Goal: Task Accomplishment & Management: Use online tool/utility

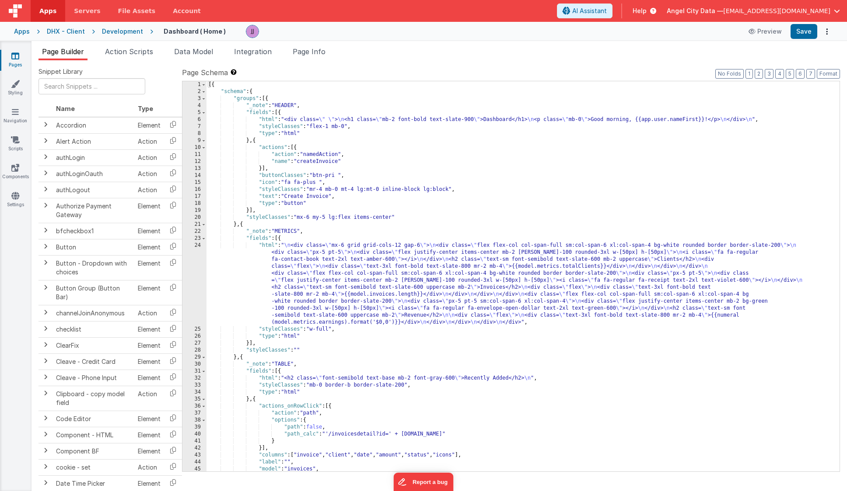
scroll to position [0, 0]
click at [27, 31] on div "Apps" at bounding box center [22, 31] width 16 height 9
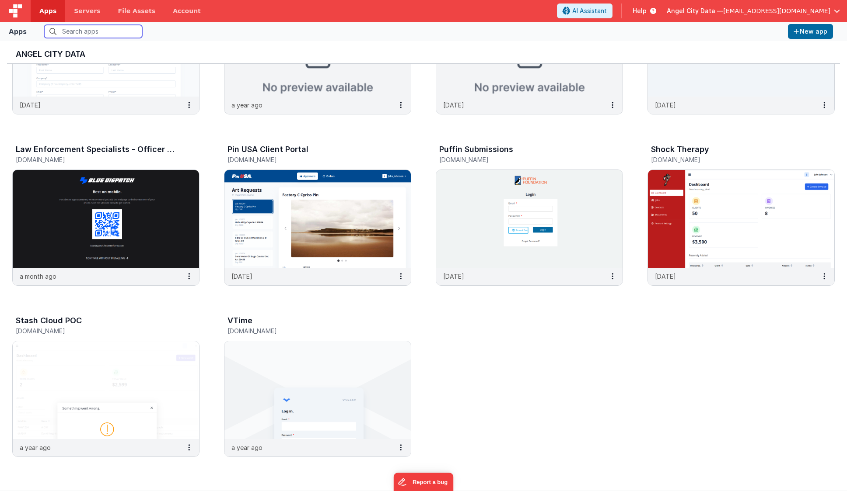
scroll to position [7, 0]
click at [136, 208] on img at bounding box center [106, 219] width 186 height 98
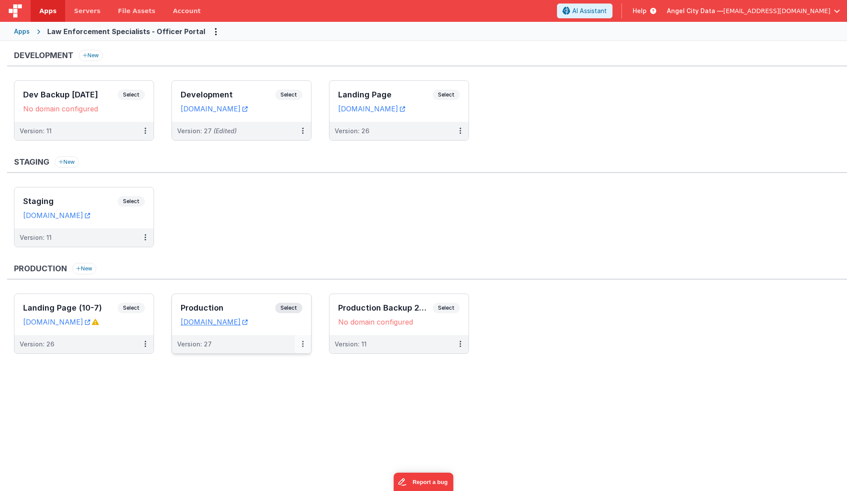
click at [303, 343] on button at bounding box center [302, 344] width 17 height 18
click at [270, 382] on span "Open Helper" at bounding box center [270, 379] width 38 height 7
click at [253, 364] on link "Edit" at bounding box center [272, 364] width 77 height 16
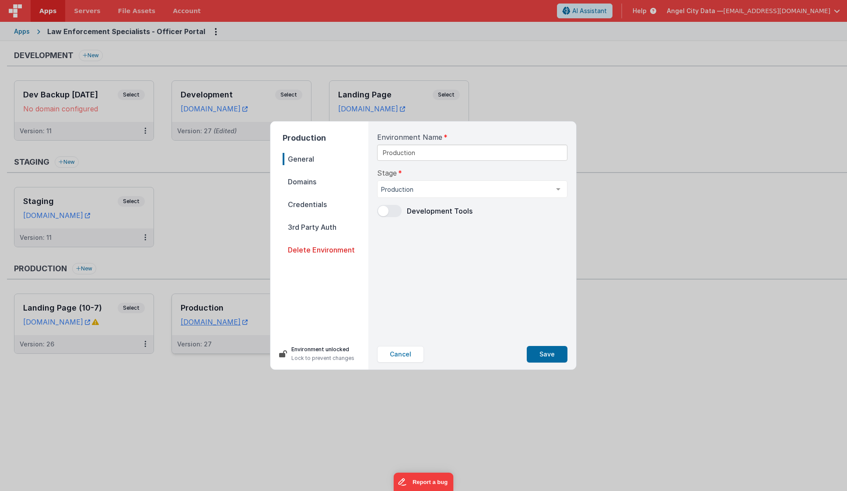
click at [307, 185] on span "Domains" at bounding box center [325, 182] width 86 height 12
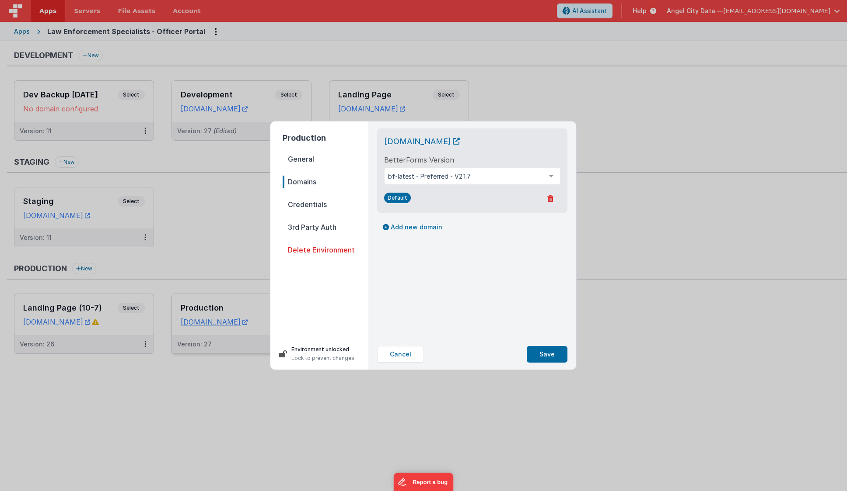
click at [307, 202] on span "Credentials" at bounding box center [325, 205] width 86 height 12
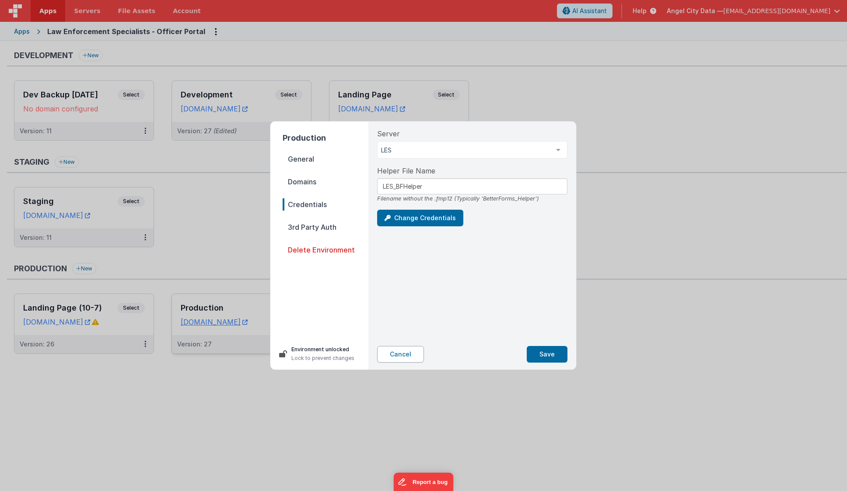
click at [401, 355] on button "Cancel" at bounding box center [400, 354] width 47 height 17
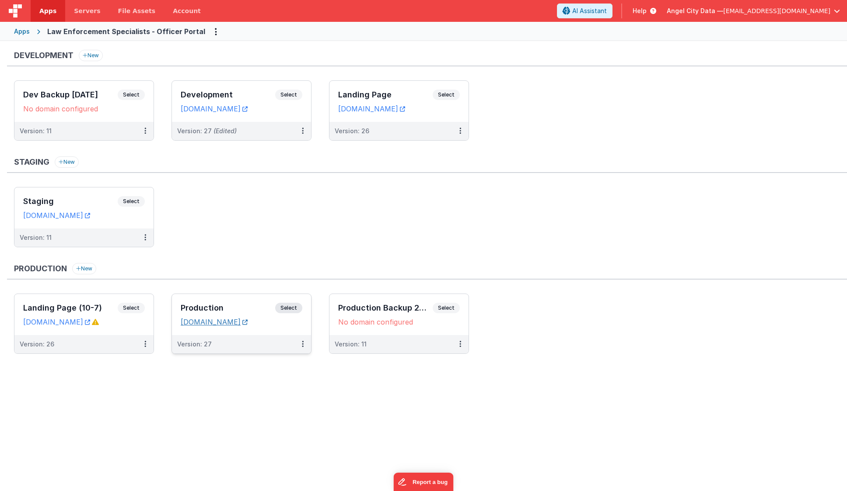
click at [240, 323] on link "[DOMAIN_NAME]" at bounding box center [214, 322] width 67 height 9
click at [203, 308] on h3 "Production" at bounding box center [228, 308] width 94 height 9
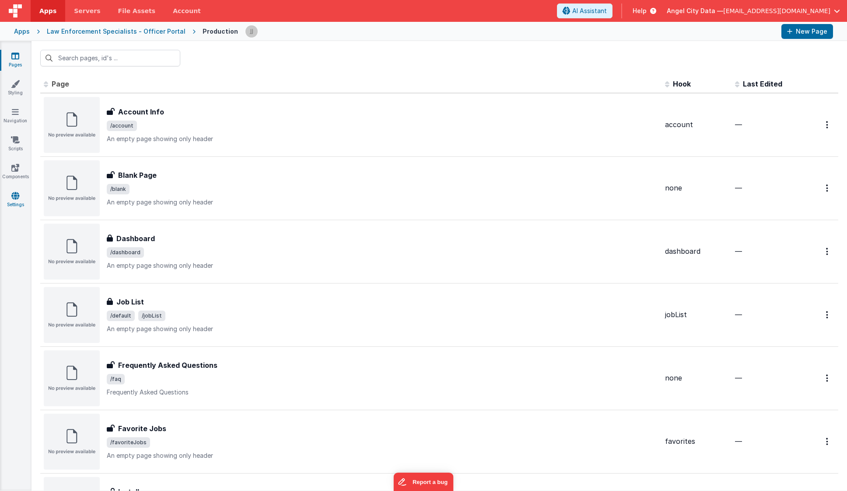
click at [17, 197] on icon at bounding box center [15, 196] width 8 height 9
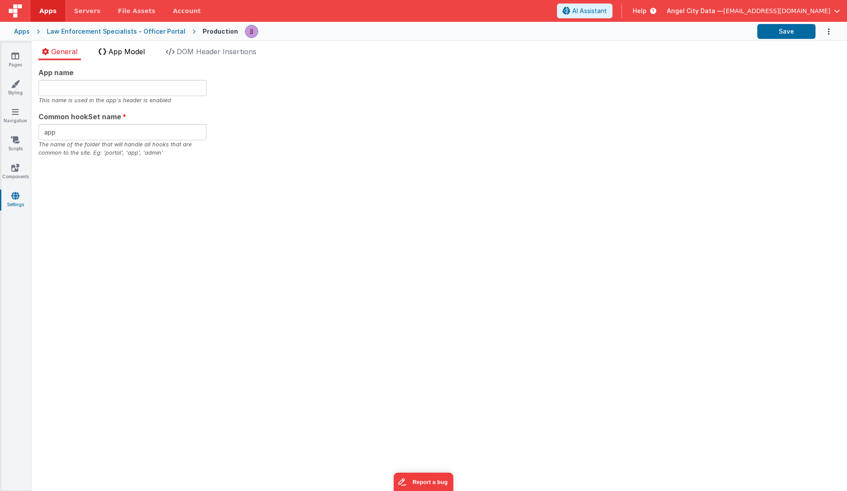
click at [123, 54] on span "App Model" at bounding box center [126, 51] width 36 height 9
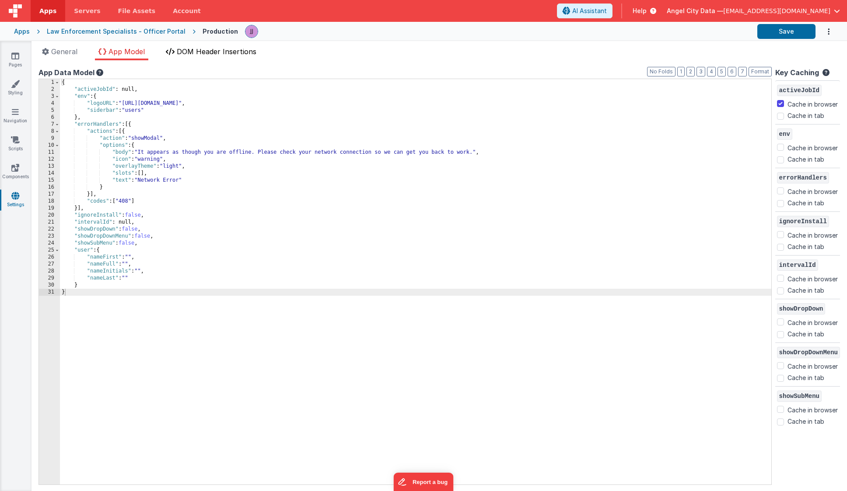
click at [179, 54] on span "DOM Header Insertions" at bounding box center [217, 51] width 80 height 9
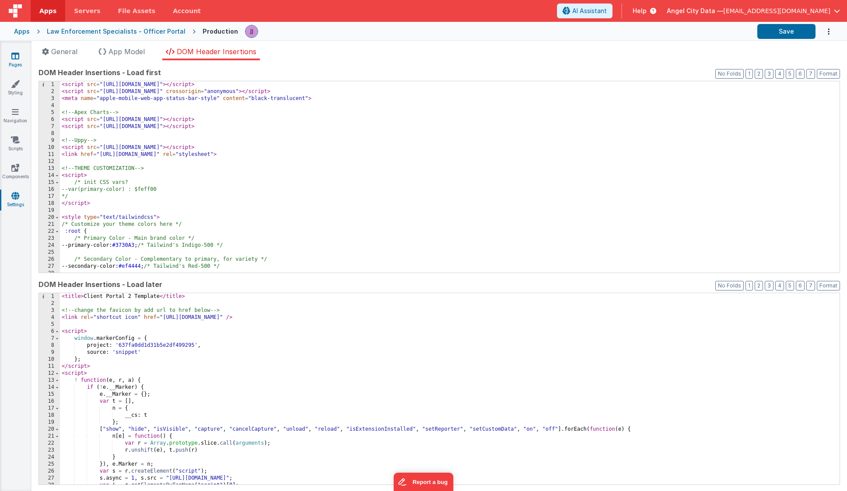
click at [21, 60] on link "Pages" at bounding box center [15, 60] width 31 height 17
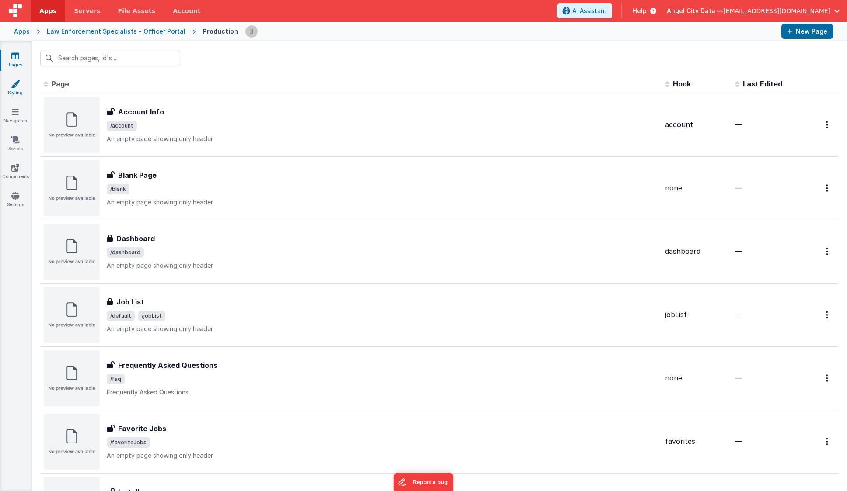
click at [17, 87] on icon at bounding box center [15, 84] width 9 height 9
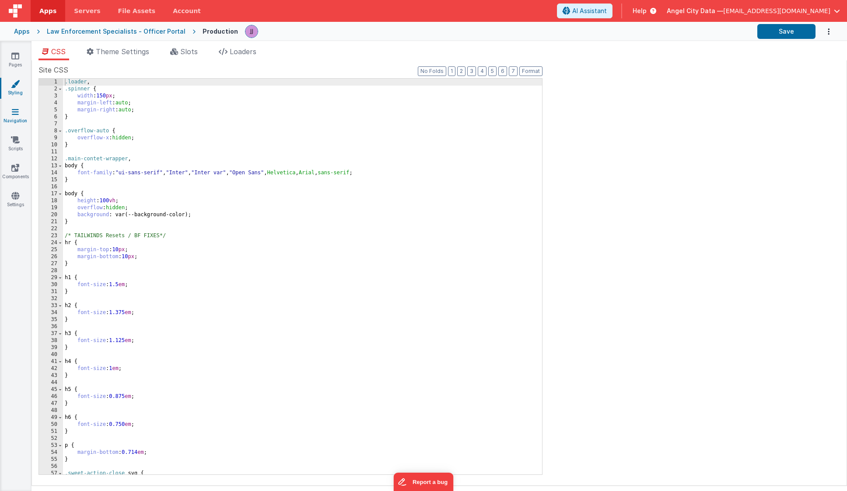
click at [14, 111] on icon at bounding box center [15, 112] width 7 height 9
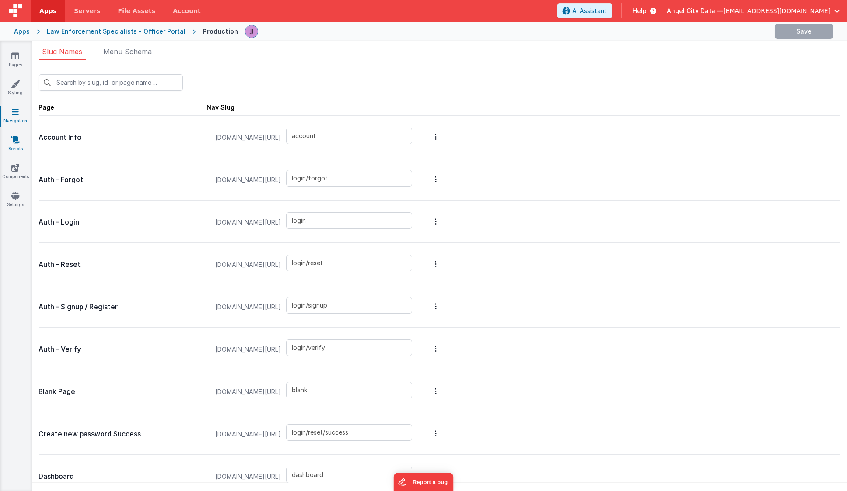
click at [17, 140] on icon at bounding box center [15, 140] width 9 height 9
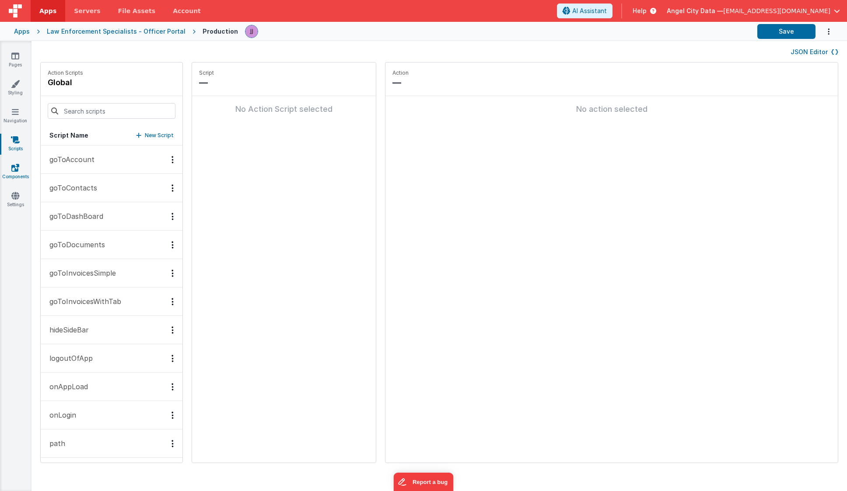
click at [16, 164] on icon at bounding box center [15, 168] width 8 height 9
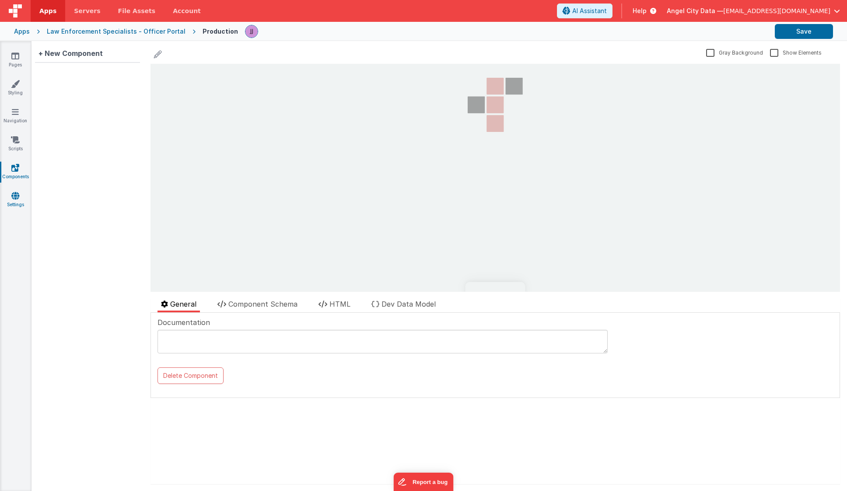
click at [14, 199] on icon at bounding box center [15, 196] width 8 height 9
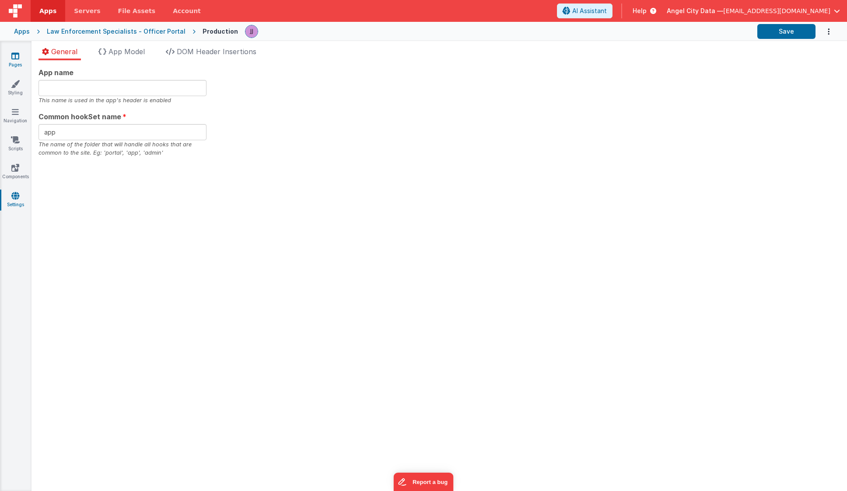
click at [13, 66] on link "Pages" at bounding box center [15, 60] width 31 height 17
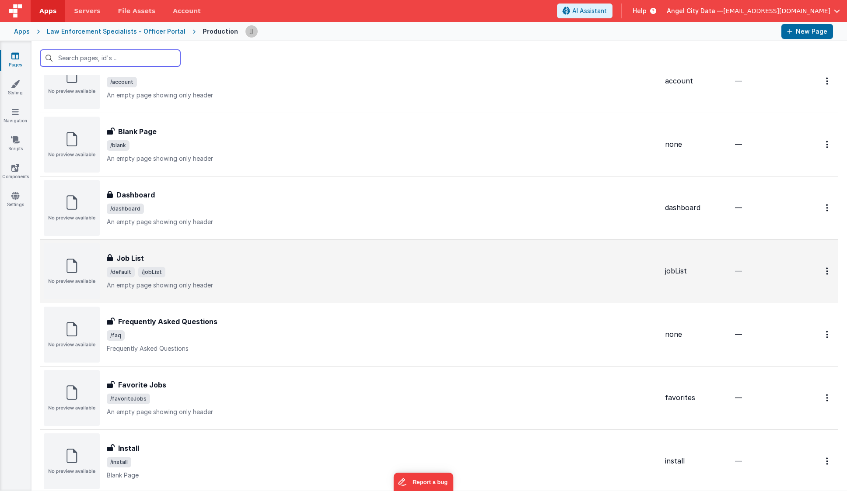
scroll to position [47, 0]
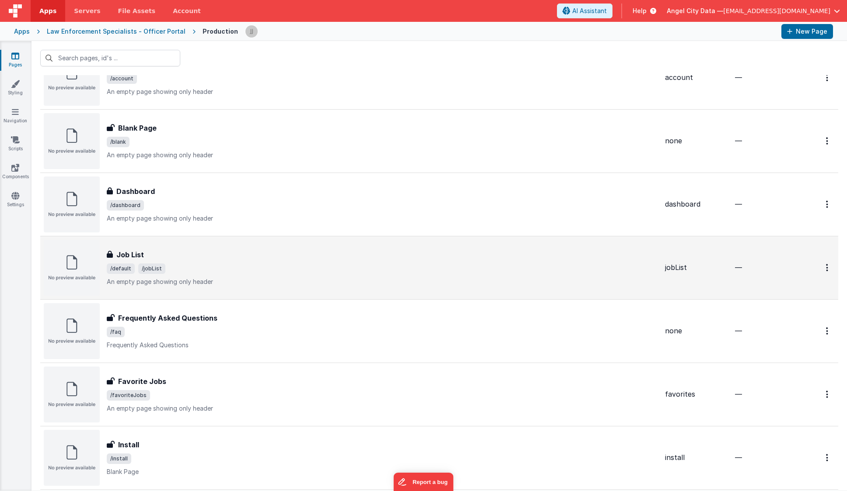
click at [202, 264] on span "/default /jobList" at bounding box center [382, 269] width 551 height 10
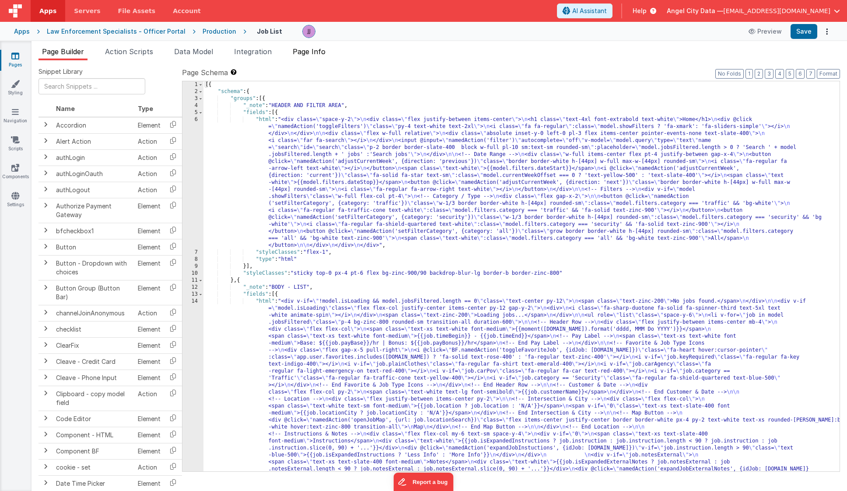
click at [302, 56] on span "Page Info" at bounding box center [309, 51] width 33 height 9
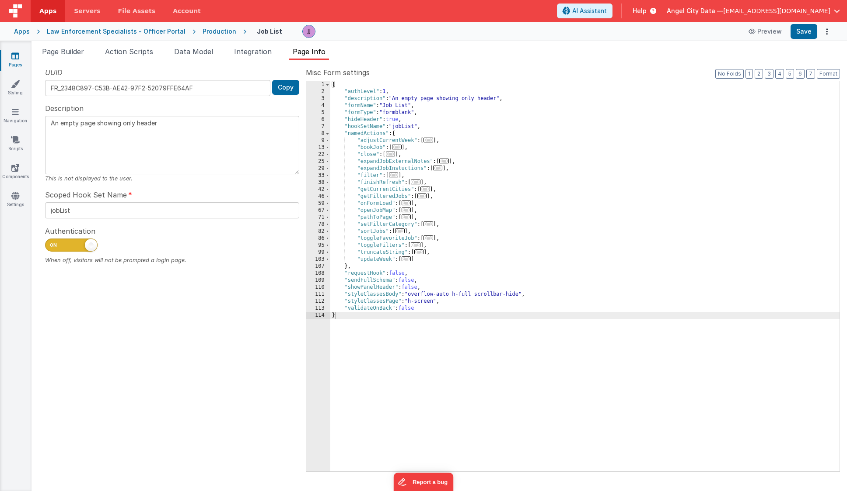
click at [285, 56] on ul "Page Builder Action Scripts Data Model Integration Page Info" at bounding box center [438, 53] width 815 height 14
click at [265, 54] on span "Integration" at bounding box center [253, 51] width 38 height 9
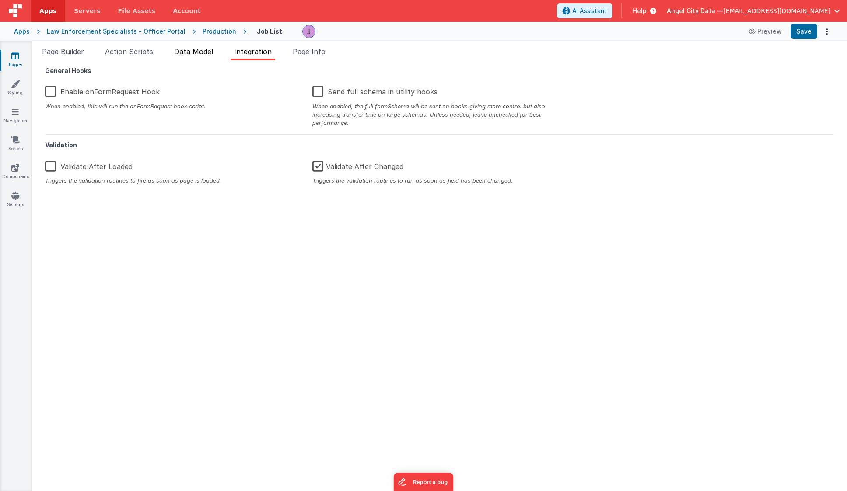
click at [209, 52] on span "Data Model" at bounding box center [193, 51] width 39 height 9
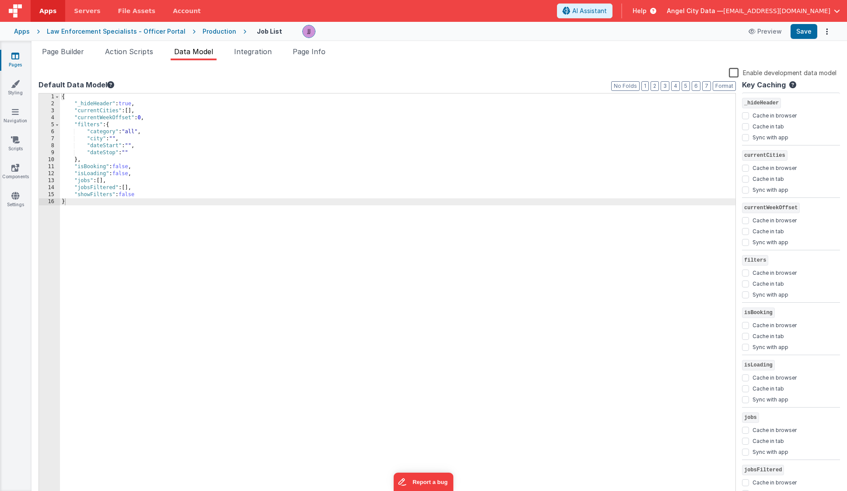
click at [160, 52] on ul "Page Builder Action Scripts Data Model Integration Page Info" at bounding box center [438, 53] width 815 height 14
drag, startPoint x: 147, startPoint y: 53, endPoint x: 143, endPoint y: 54, distance: 4.5
click at [147, 53] on span "Action Scripts" at bounding box center [129, 51] width 48 height 9
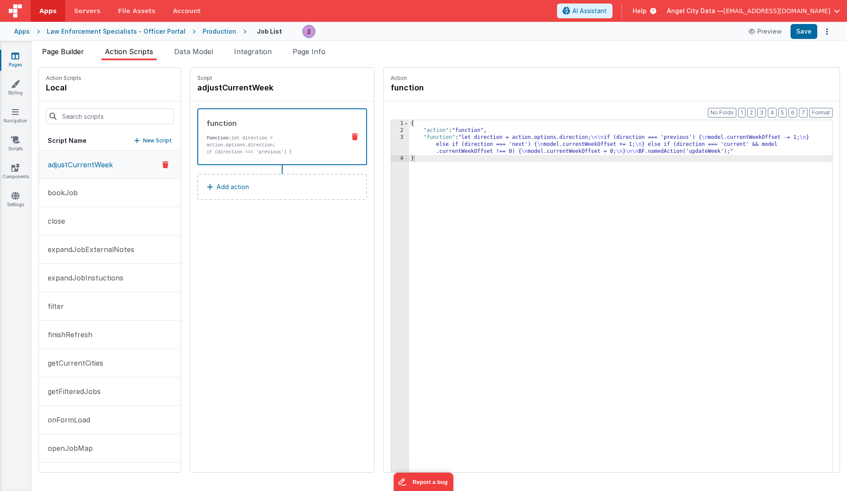
click at [66, 51] on span "Page Builder" at bounding box center [63, 51] width 42 height 9
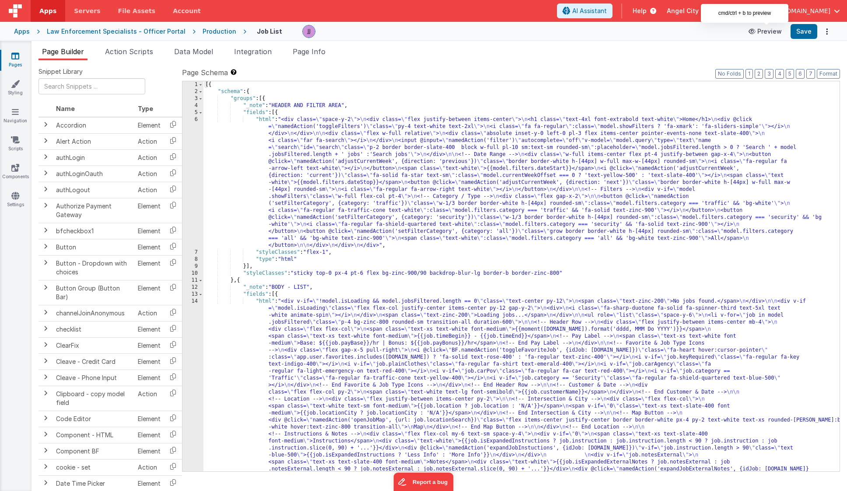
click at [754, 32] on icon at bounding box center [752, 31] width 9 height 6
click at [119, 54] on span "Action Scripts" at bounding box center [129, 51] width 48 height 9
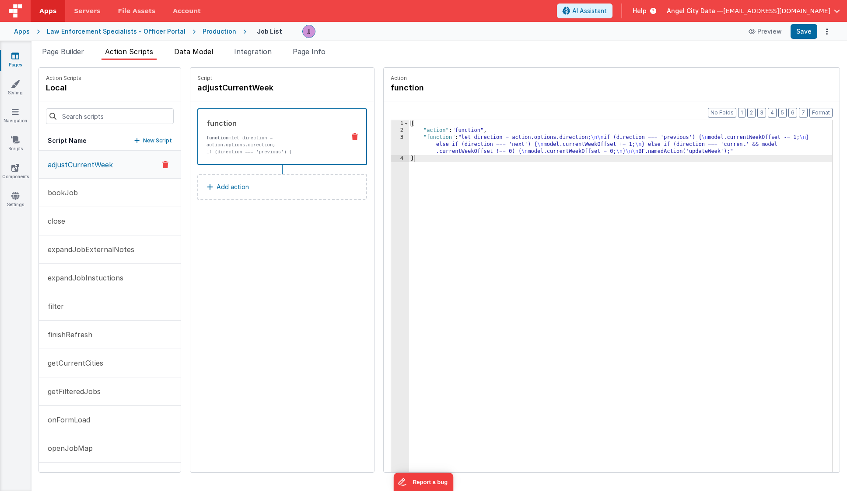
click at [190, 50] on span "Data Model" at bounding box center [193, 51] width 39 height 9
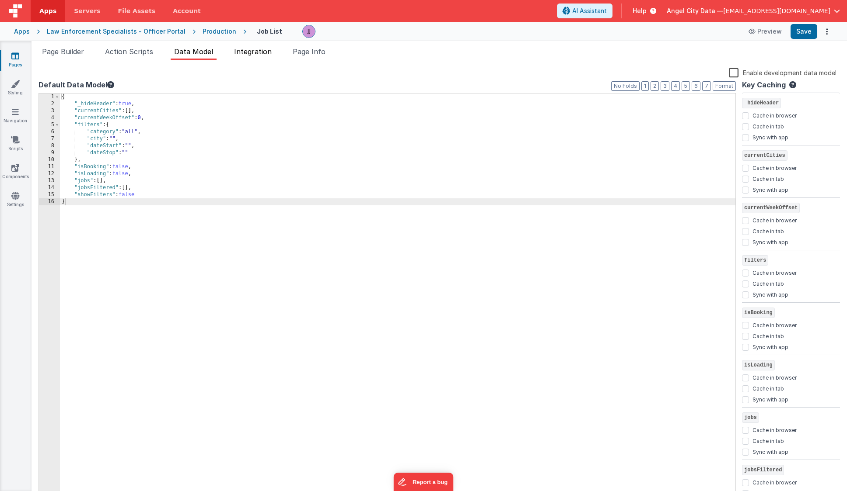
click at [244, 50] on span "Integration" at bounding box center [253, 51] width 38 height 9
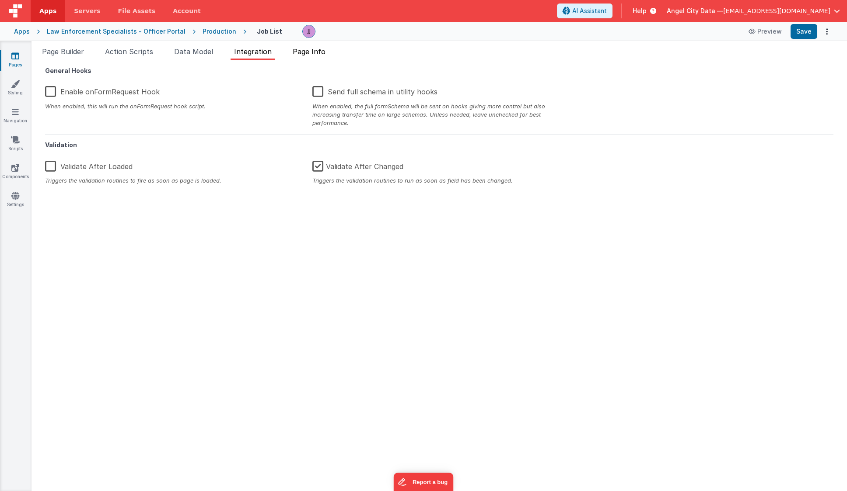
click at [306, 51] on span "Page Info" at bounding box center [309, 51] width 33 height 9
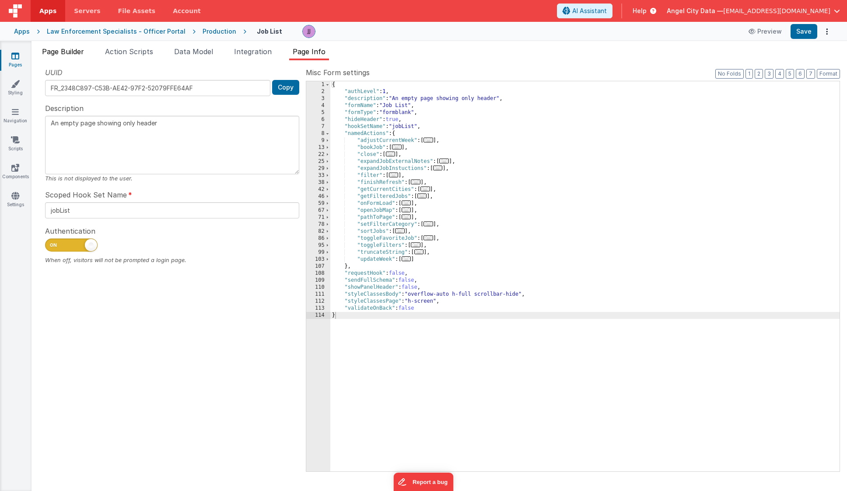
click at [72, 52] on span "Page Builder" at bounding box center [63, 51] width 42 height 9
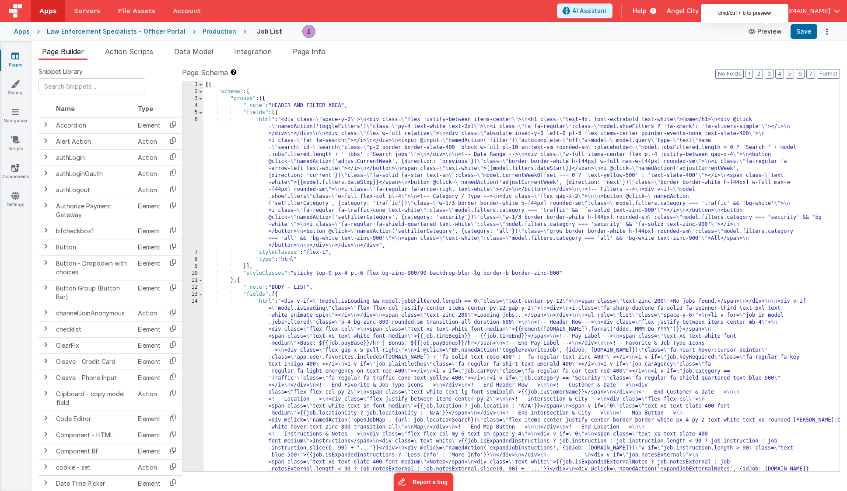
click at [753, 27] on button "Preview" at bounding box center [765, 31] width 44 height 14
click at [14, 89] on link "Styling" at bounding box center [15, 88] width 31 height 17
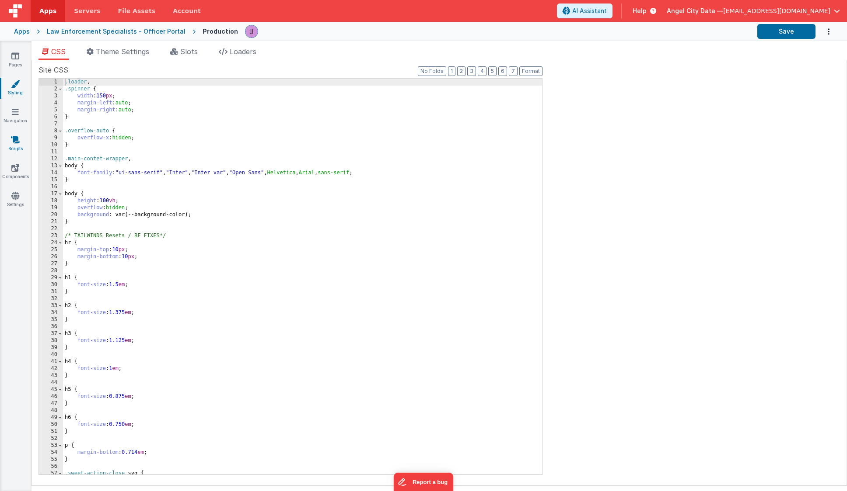
click at [16, 144] on link "Scripts" at bounding box center [15, 144] width 31 height 17
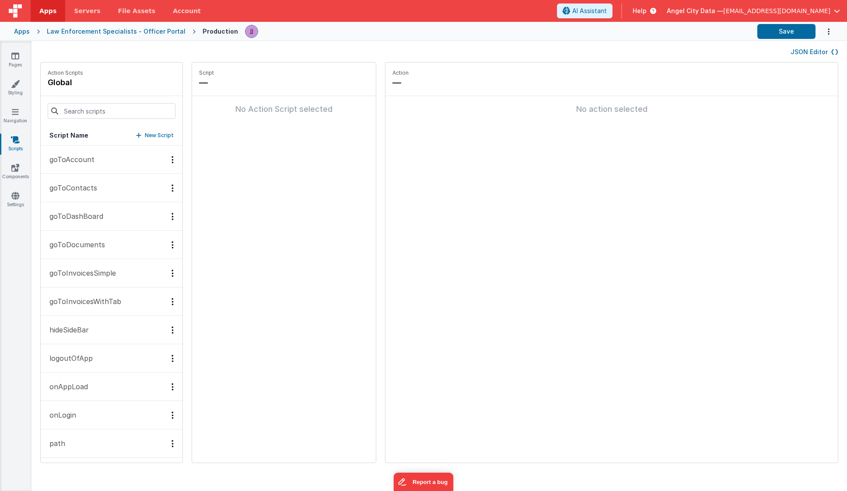
click at [27, 33] on div "Apps" at bounding box center [22, 31] width 16 height 9
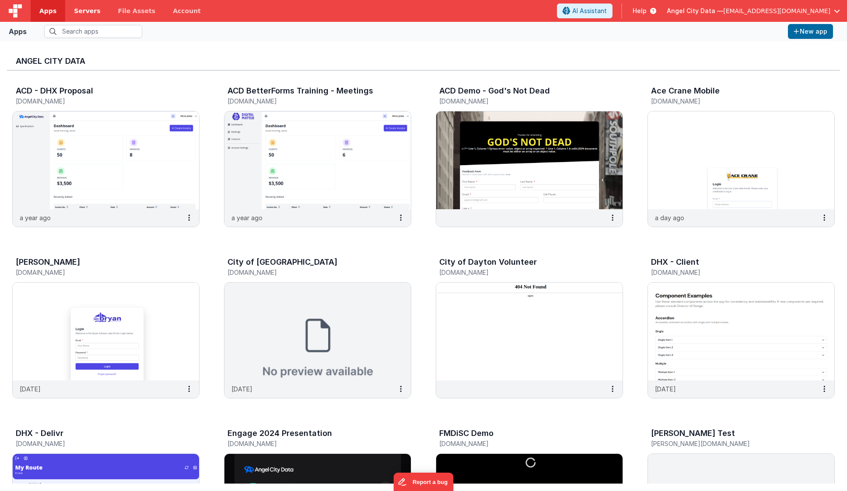
click at [85, 10] on span "Servers" at bounding box center [87, 11] width 26 height 9
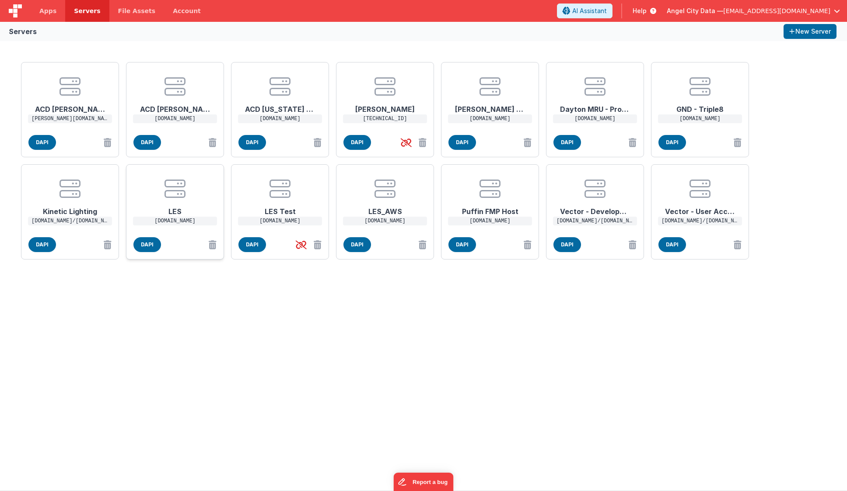
click at [190, 203] on h1 "LES" at bounding box center [175, 207] width 70 height 17
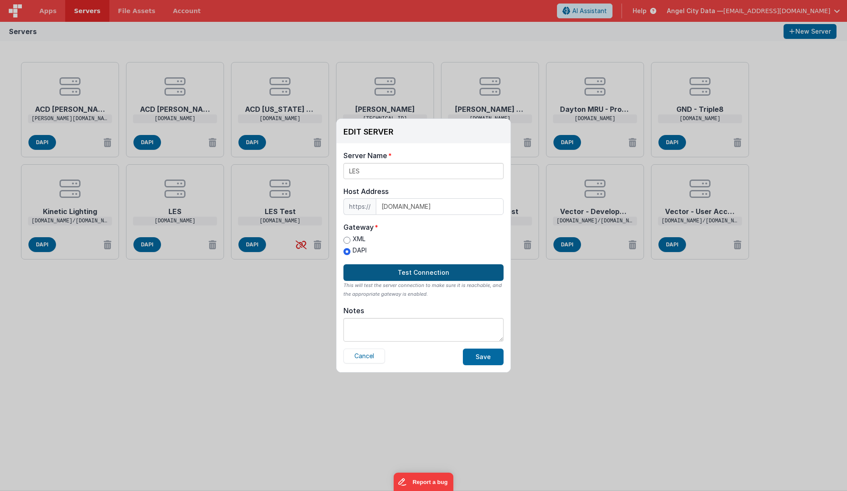
click at [398, 272] on button "Test Connection" at bounding box center [423, 273] width 160 height 17
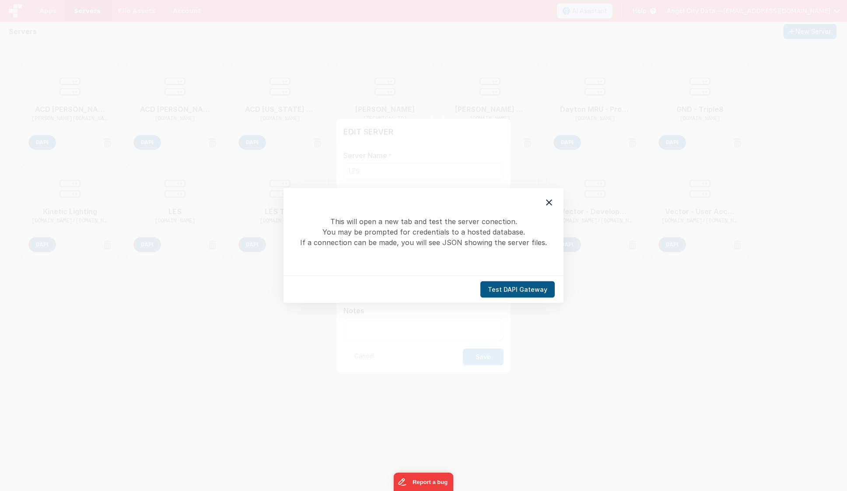
click at [523, 292] on button "Test DAPI Gateway" at bounding box center [517, 290] width 74 height 17
click at [549, 202] on icon at bounding box center [549, 203] width 6 height 6
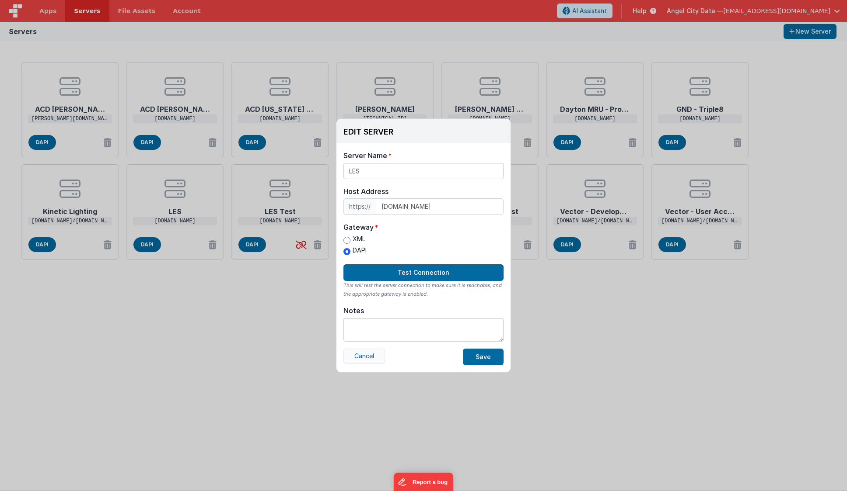
click at [359, 357] on button "Cancel" at bounding box center [364, 356] width 42 height 15
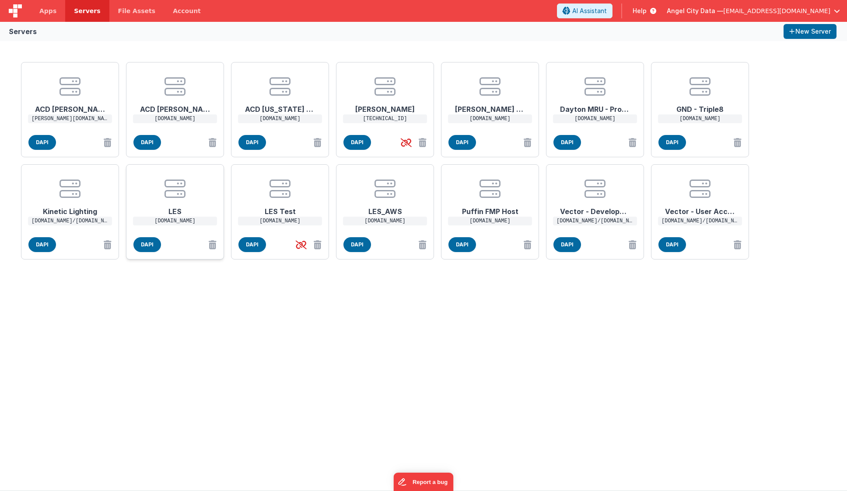
click at [177, 195] on icon at bounding box center [174, 188] width 21 height 21
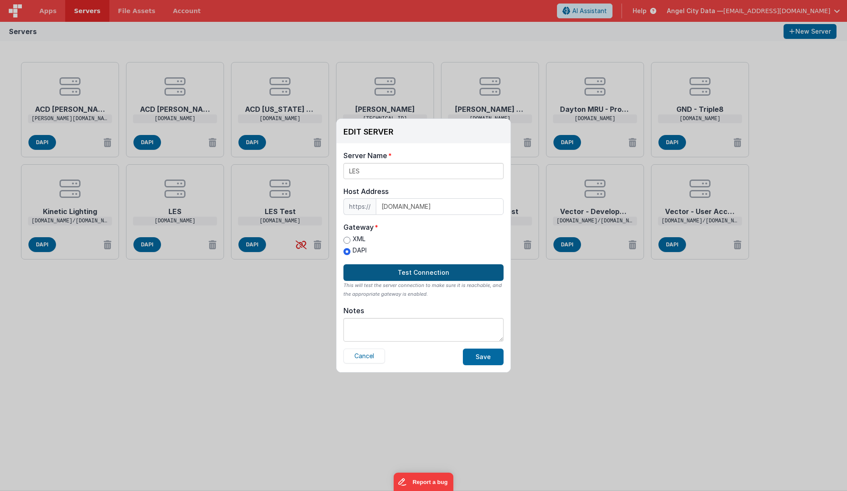
click at [380, 273] on button "Test Connection" at bounding box center [423, 273] width 160 height 17
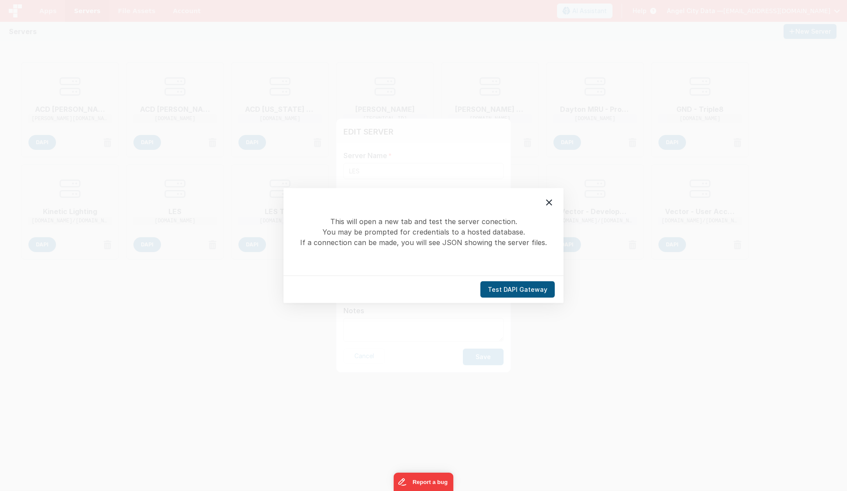
click at [502, 290] on button "Test DAPI Gateway" at bounding box center [517, 290] width 74 height 17
click at [510, 287] on button "Test DAPI Gateway" at bounding box center [517, 290] width 74 height 17
click at [509, 291] on button "Test DAPI Gateway" at bounding box center [517, 290] width 74 height 17
click at [546, 202] on icon at bounding box center [549, 203] width 10 height 10
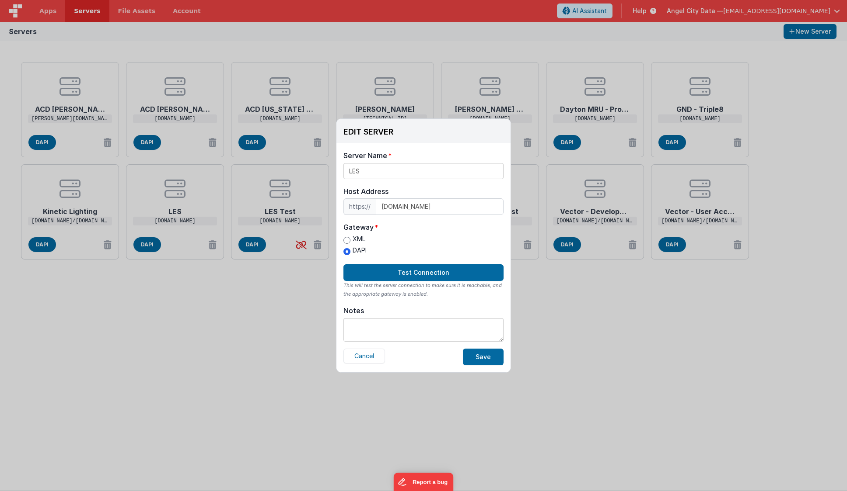
click at [242, 353] on div "EDIT SERVER Delete Server Delete Server Name LES Host Address https:// [DOMAIN_…" at bounding box center [423, 245] width 847 height 491
